Goal: Task Accomplishment & Management: Use online tool/utility

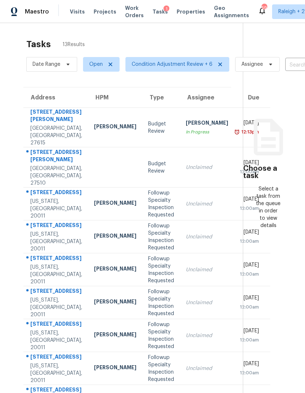
scroll to position [-1, 0]
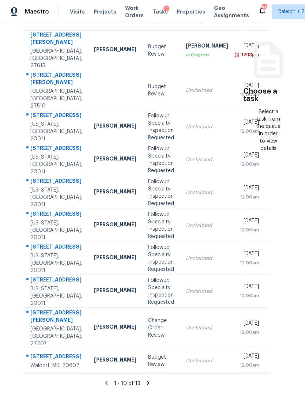
scroll to position [27, 0]
click at [147, 383] on icon at bounding box center [148, 383] width 3 height 4
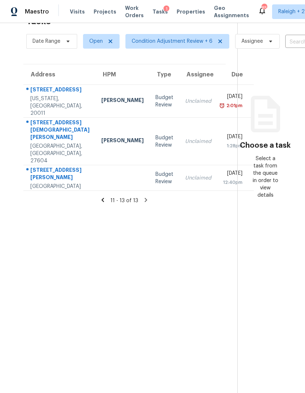
click at [185, 98] on div "Unclaimed" at bounding box center [198, 101] width 26 height 7
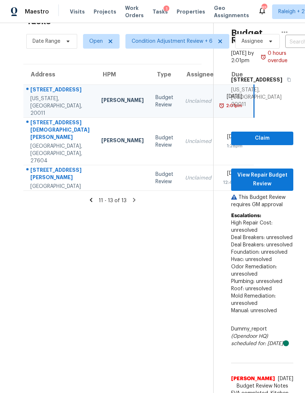
click at [57, 143] on div "[GEOGRAPHIC_DATA], [GEOGRAPHIC_DATA], 27604" at bounding box center [59, 154] width 59 height 22
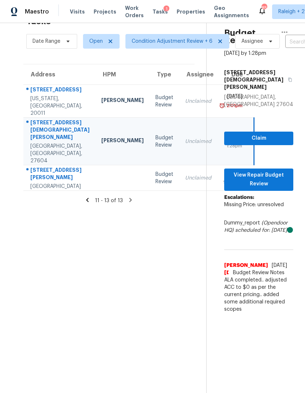
click at [52, 166] on div "[STREET_ADDRESS][PERSON_NAME]" at bounding box center [59, 174] width 59 height 16
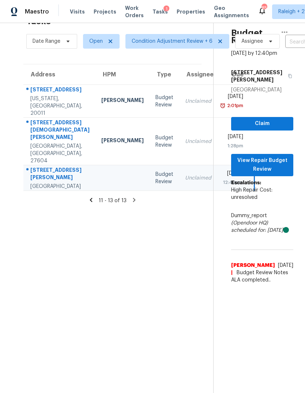
click at [94, 197] on icon at bounding box center [91, 200] width 7 height 7
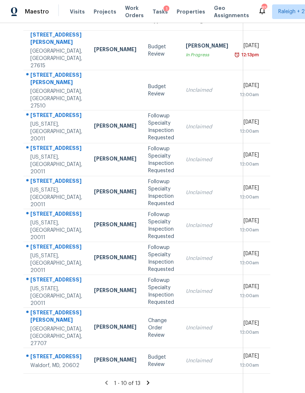
scroll to position [104, 0]
click at [154, 308] on td "Change Order Review" at bounding box center [161, 328] width 38 height 40
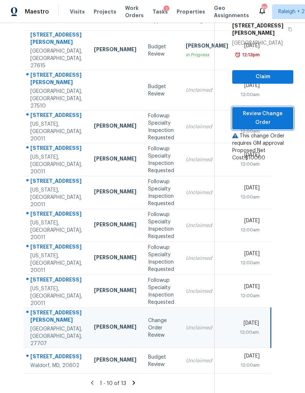
click at [276, 109] on span "Review Change Order" at bounding box center [262, 118] width 49 height 18
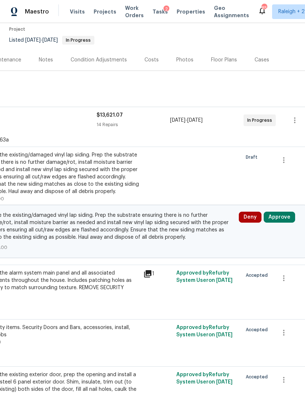
scroll to position [58, 99]
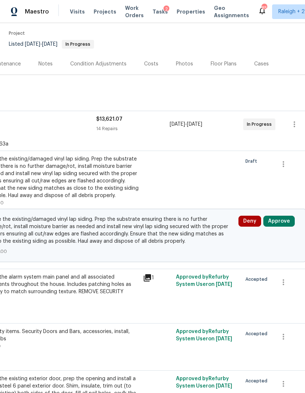
click at [287, 225] on button "Approve" at bounding box center [278, 221] width 31 height 11
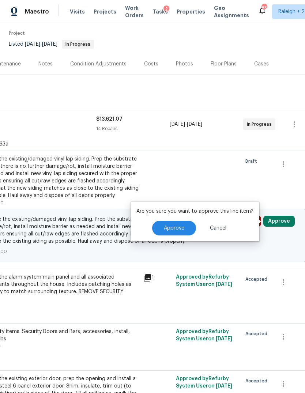
click at [182, 228] on span "Approve" at bounding box center [174, 228] width 20 height 5
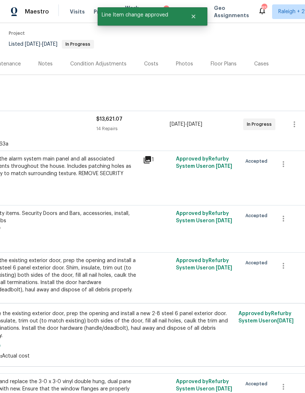
click at [289, 44] on section "[STREET_ADDRESS][PERSON_NAME] 4 Beds | 2 1/2 Baths | Total: 1290 ft² | Above Gr…" at bounding box center [107, 22] width 413 height 61
click at [196, 16] on icon "Close" at bounding box center [194, 17] width 6 height 6
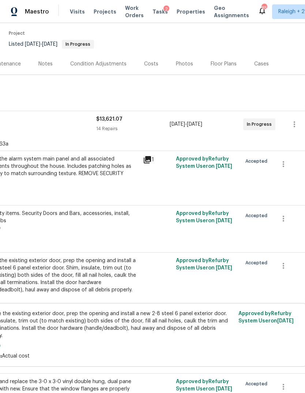
click at [155, 13] on span "Tasks" at bounding box center [159, 11] width 15 height 5
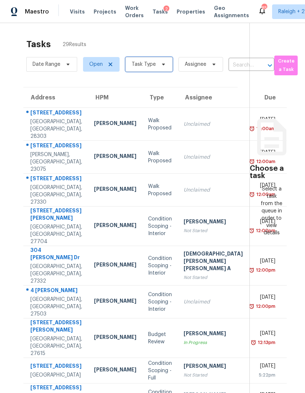
click at [161, 64] on icon at bounding box center [164, 64] width 6 height 6
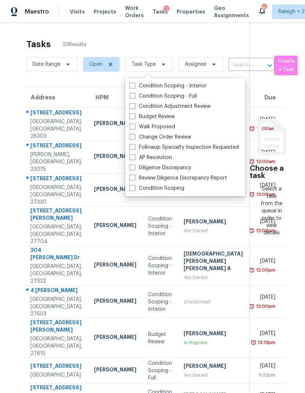
click at [135, 103] on label "Condition Adjustment Review" at bounding box center [169, 106] width 81 height 7
click at [134, 103] on input "Condition Adjustment Review" at bounding box center [131, 105] width 5 height 5
checkbox input "true"
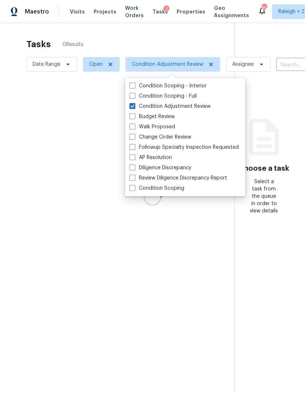
click at [134, 117] on span at bounding box center [132, 116] width 6 height 6
click at [134, 117] on input "Budget Review" at bounding box center [131, 115] width 5 height 5
checkbox input "true"
click at [135, 129] on span at bounding box center [132, 127] width 6 height 6
click at [134, 128] on input "Walk Proposed" at bounding box center [131, 125] width 5 height 5
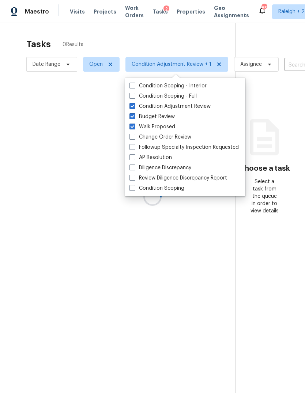
checkbox input "true"
click at [136, 140] on label "Change Order Review" at bounding box center [160, 136] width 62 height 7
click at [134, 138] on input "Change Order Review" at bounding box center [131, 135] width 5 height 5
checkbox input "true"
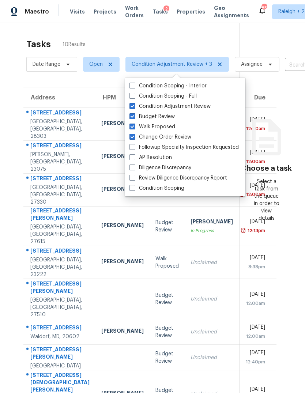
click at [133, 125] on span at bounding box center [132, 127] width 6 height 6
click at [133, 125] on input "Walk Proposed" at bounding box center [131, 125] width 5 height 5
checkbox input "false"
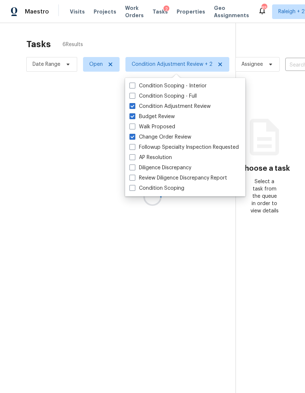
click at [136, 149] on label "Followup Specialty Inspection Requested" at bounding box center [183, 147] width 109 height 7
click at [134, 148] on input "Followup Specialty Inspection Requested" at bounding box center [131, 146] width 5 height 5
checkbox input "true"
click at [135, 161] on label "AP Resolution" at bounding box center [150, 157] width 42 height 7
click at [134, 159] on input "AP Resolution" at bounding box center [131, 156] width 5 height 5
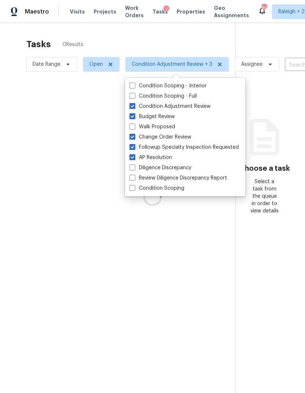
checkbox input "true"
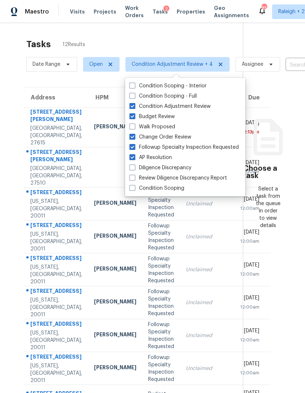
click at [136, 177] on label "Review Diligence Discrepancy Report" at bounding box center [178, 177] width 98 height 7
click at [134, 177] on input "Review Diligence Discrepancy Report" at bounding box center [131, 176] width 5 height 5
checkbox input "true"
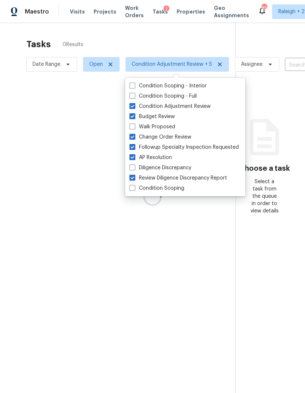
click at [134, 165] on span at bounding box center [132, 168] width 6 height 6
click at [134, 165] on input "Diligence Discrepancy" at bounding box center [131, 166] width 5 height 5
checkbox input "true"
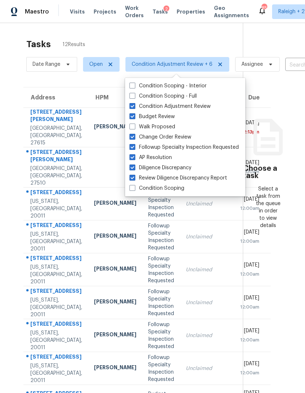
click at [208, 42] on div "Tasks 12 Results" at bounding box center [134, 44] width 216 height 19
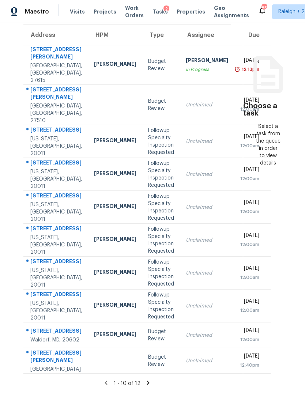
scroll to position [104, 0]
click at [186, 339] on div "Unclaimed" at bounding box center [207, 335] width 42 height 7
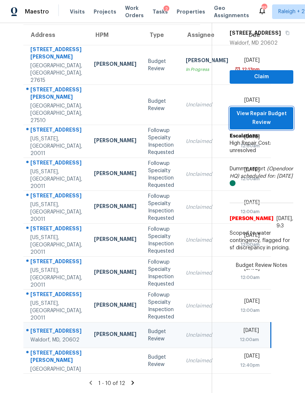
click at [277, 109] on span "View Repair Budget Review" at bounding box center [262, 118] width 52 height 18
